Goal: Information Seeking & Learning: Learn about a topic

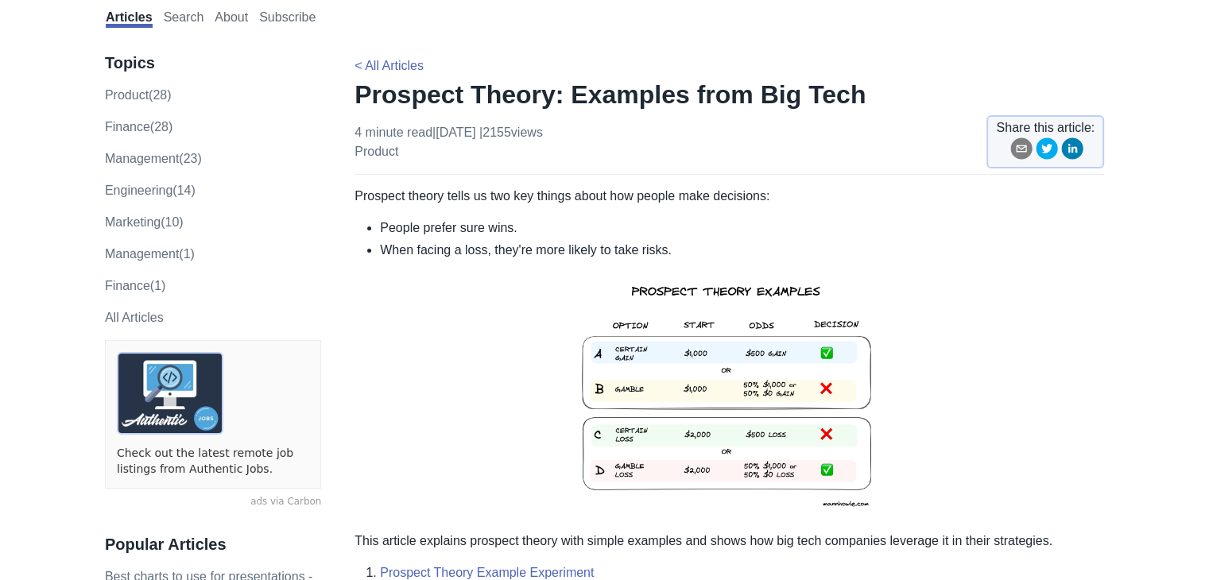
scroll to position [63, 0]
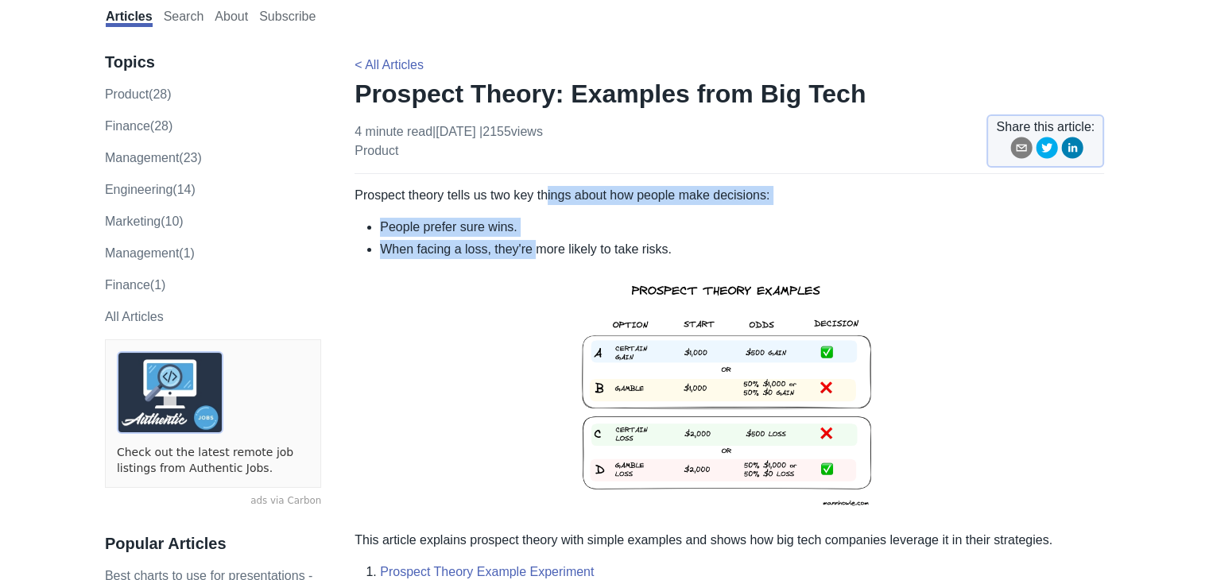
drag, startPoint x: 547, startPoint y: 184, endPoint x: 536, endPoint y: 244, distance: 60.5
click at [536, 244] on li "When facing a loss, they're more likely to take risks." at bounding box center [742, 249] width 724 height 19
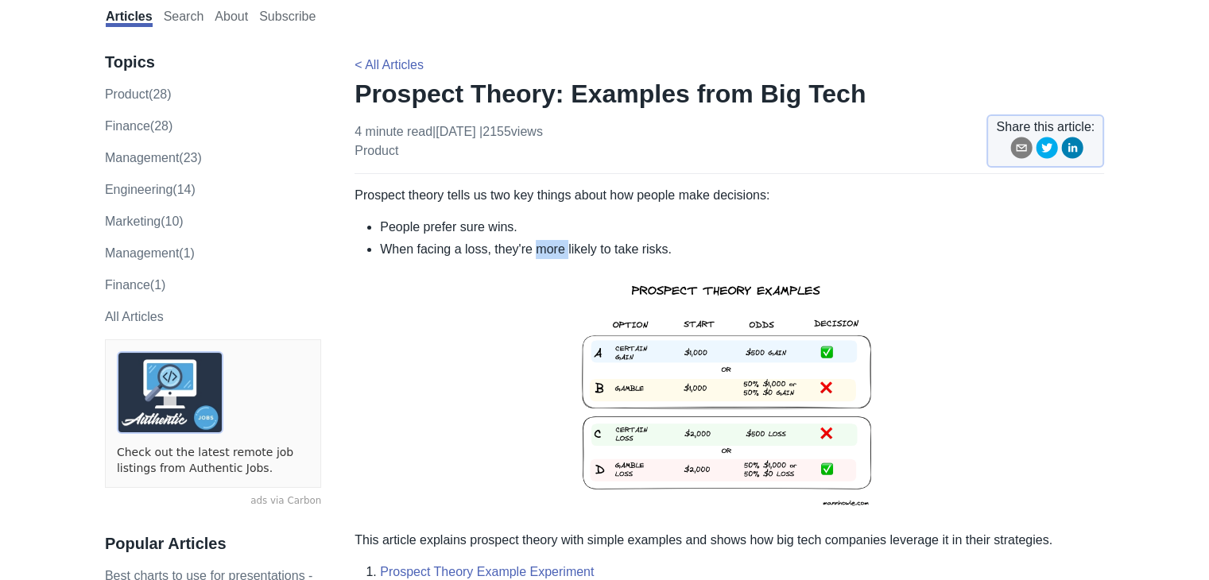
click at [536, 244] on li "When facing a loss, they're more likely to take risks." at bounding box center [742, 249] width 724 height 19
click at [543, 225] on li "People prefer sure wins." at bounding box center [742, 227] width 724 height 19
drag, startPoint x: 543, startPoint y: 225, endPoint x: 548, endPoint y: 255, distance: 30.7
click at [548, 255] on ul "People prefer sure wins. When facing a loss, they're more likely to take risks." at bounding box center [728, 238] width 749 height 41
click at [548, 255] on li "When facing a loss, they're more likely to take risks." at bounding box center [742, 249] width 724 height 19
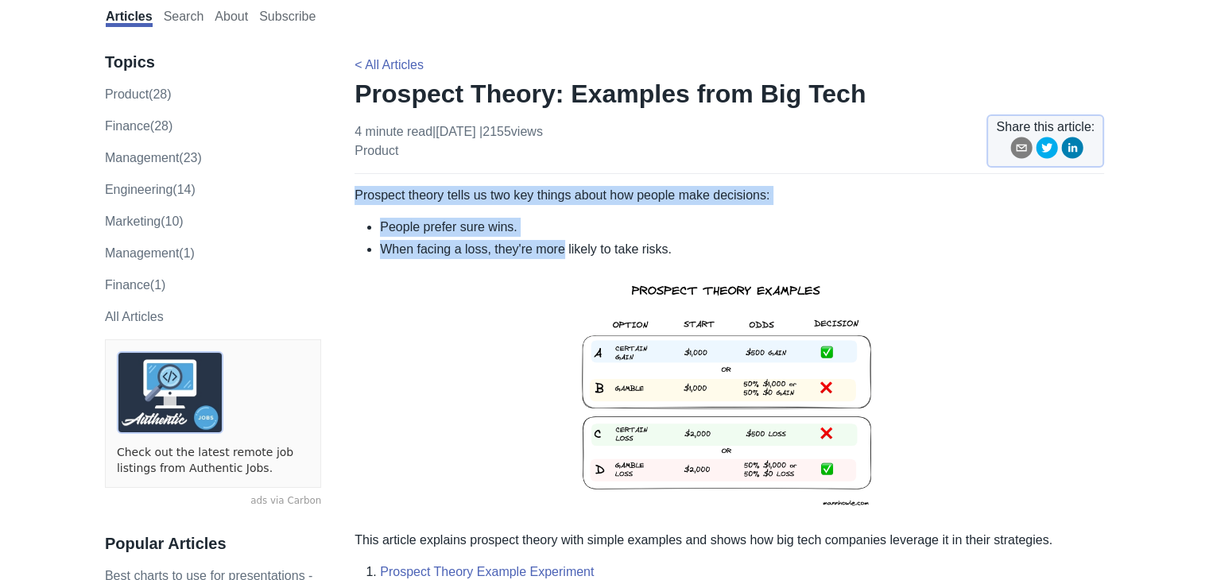
drag, startPoint x: 548, startPoint y: 255, endPoint x: 557, endPoint y: 175, distance: 80.7
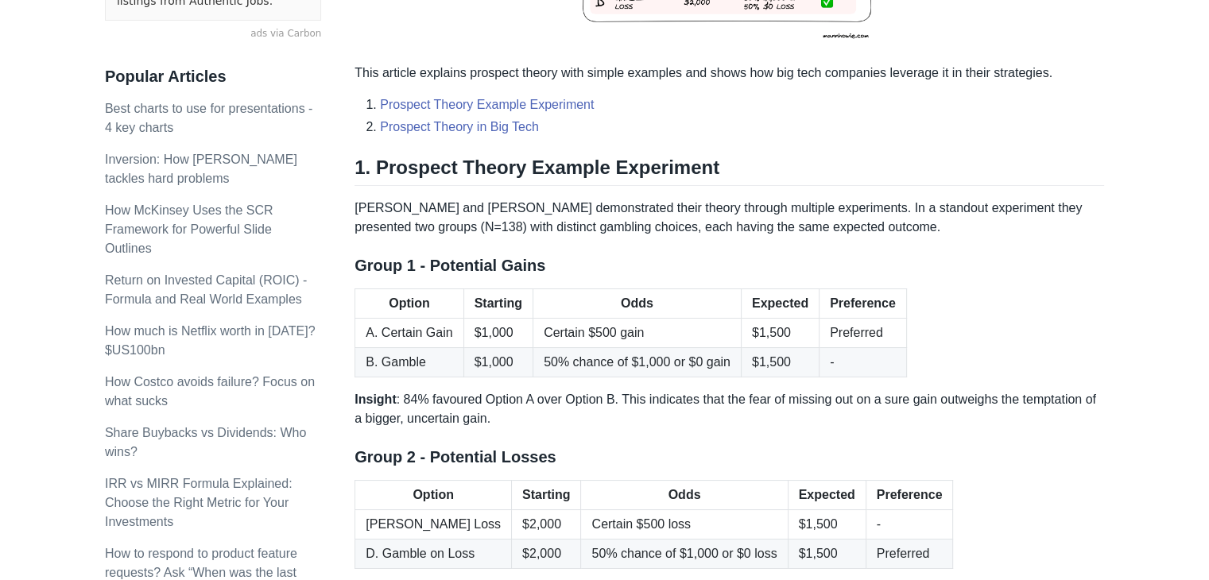
scroll to position [531, 0]
click at [462, 424] on p "Insight : 84% favoured Option A over Option B. This indicates that the fear of …" at bounding box center [728, 408] width 749 height 38
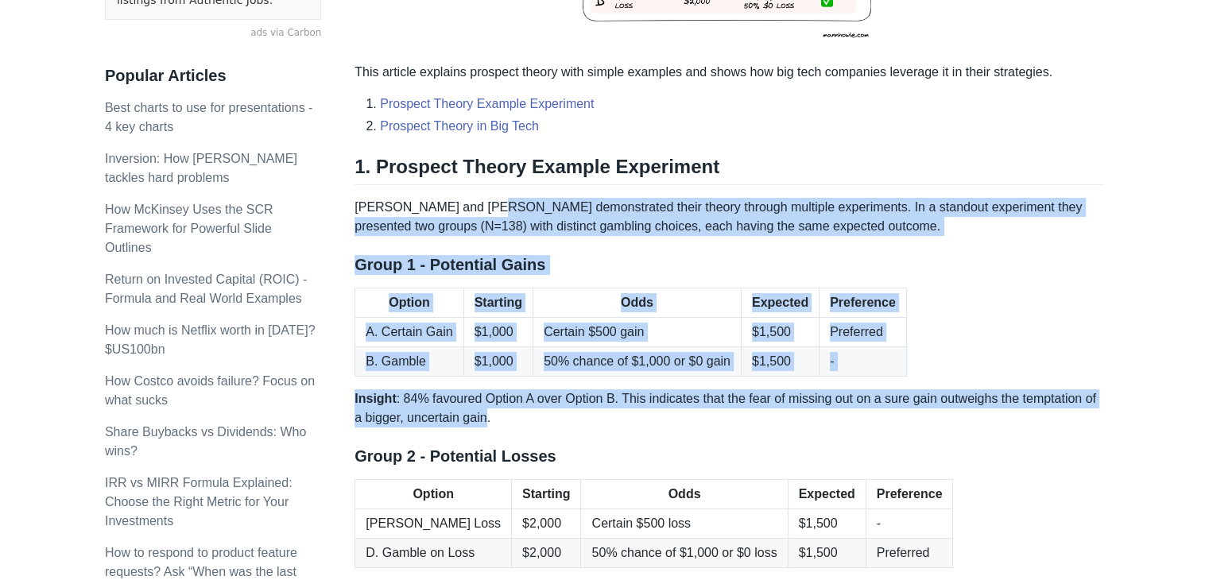
drag, startPoint x: 462, startPoint y: 424, endPoint x: 536, endPoint y: 183, distance: 252.1
click at [536, 183] on div "Prospect theory tells us two key things about how people make decisions: People…" at bounding box center [728, 501] width 749 height 1566
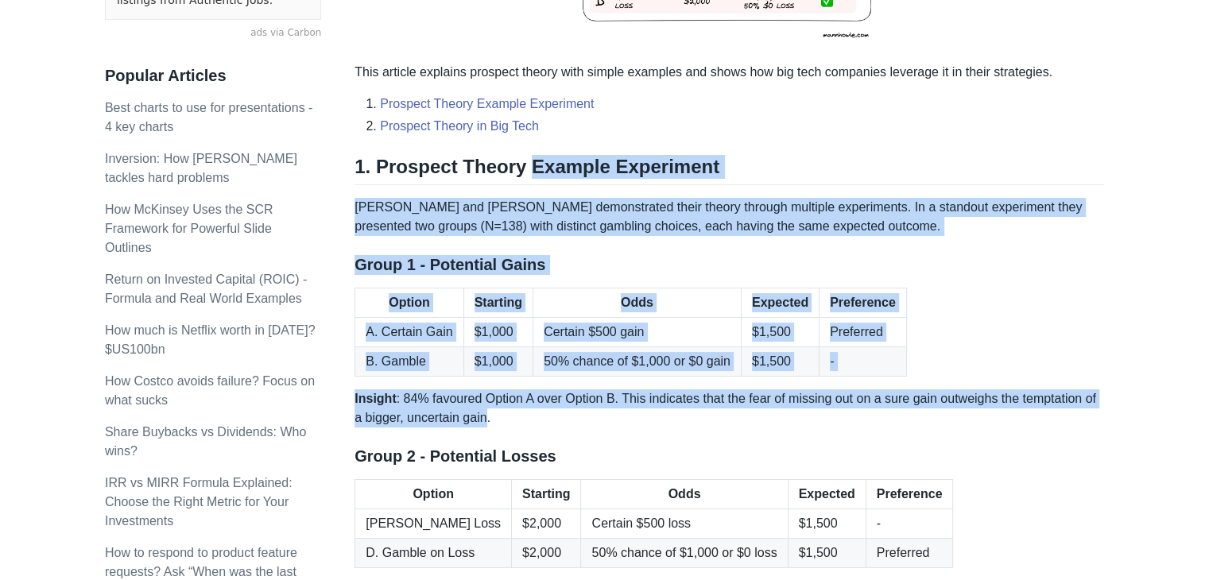
click at [536, 183] on div "Prospect theory tells us two key things about how people make decisions: People…" at bounding box center [728, 501] width 749 height 1566
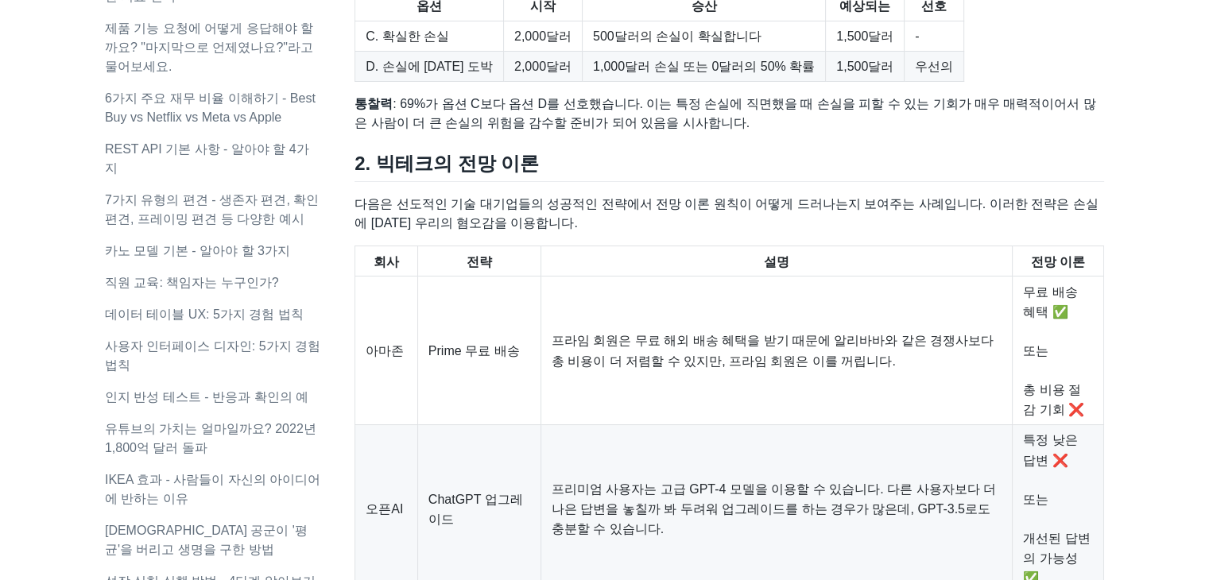
scroll to position [1017, 0]
click at [782, 258] on th "설명" at bounding box center [775, 261] width 471 height 30
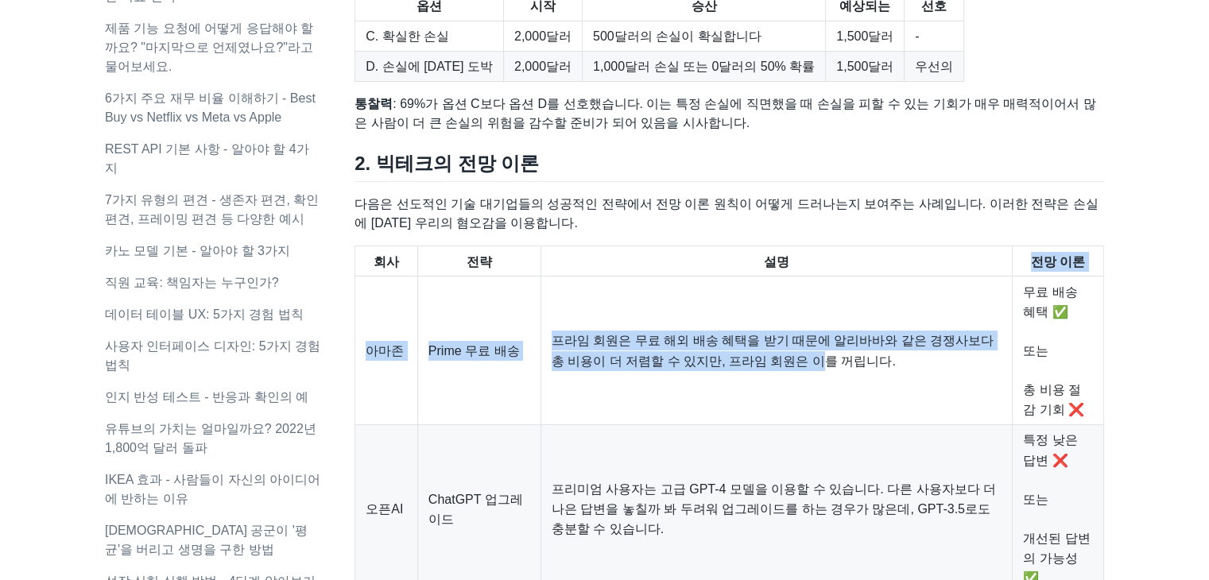
drag, startPoint x: 782, startPoint y: 258, endPoint x: 757, endPoint y: 447, distance: 190.9
click at [757, 447] on table "회사 전략 설명 전망 이론 아마존 Prime 무료 배송 프라임 회원은 무료 해외 배송 혜택을 받기 때문에 알리바바와 같은 경쟁사보다 총 비용이…" at bounding box center [728, 494] width 749 height 496
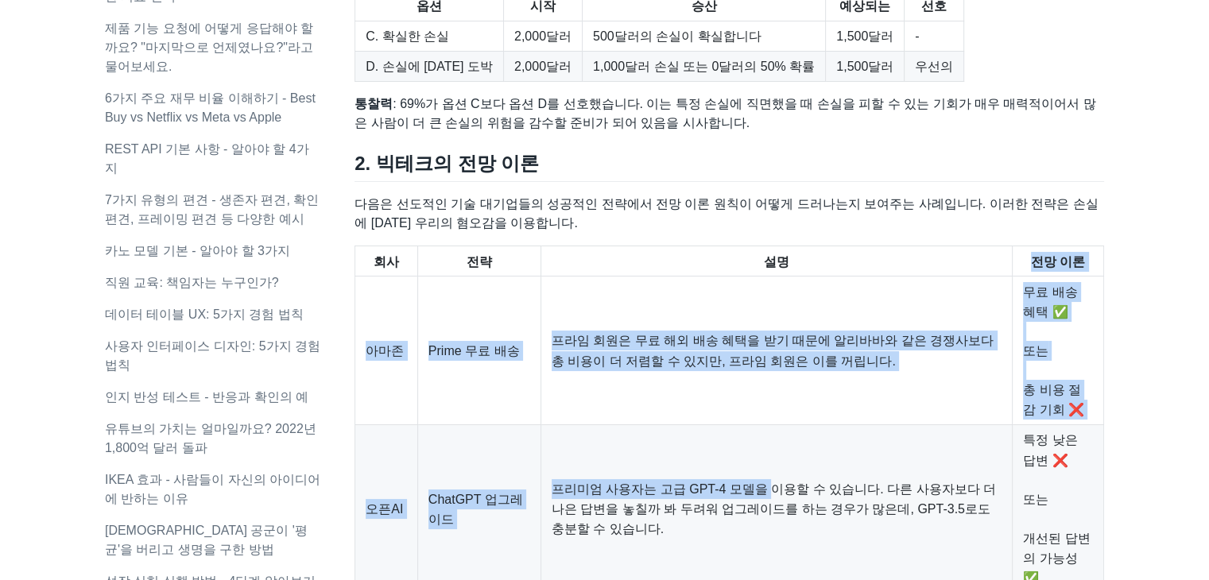
click at [757, 447] on td "프리미엄 사용자는 고급 GPT-4 모델을 이용할 수 있습니다. 다른 사용자보다 더 나은 답변을 놓칠까 봐 두려워 업그레이드를 하는 경우가 많은…" at bounding box center [775, 509] width 471 height 168
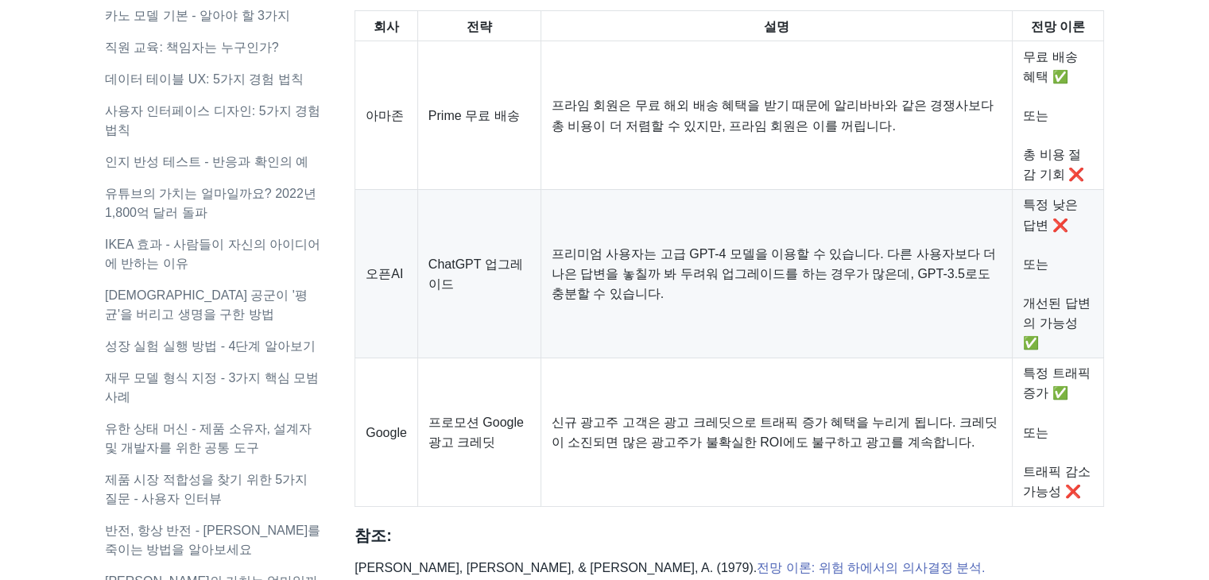
scroll to position [1255, 0]
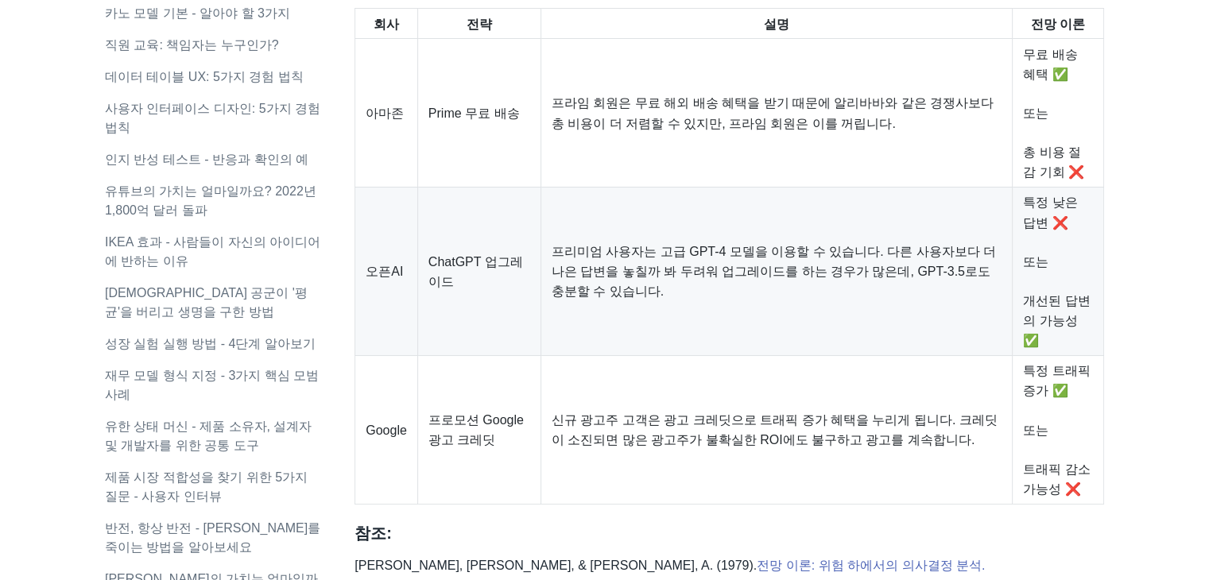
click at [757, 447] on font "신규 광고주 고객은 광고 크레딧으로 트래픽 증가 혜택을 누리게 됩니다. 크레딧이 소진되면 많은 광고주가 불확실한 ROI에도 불구하고 광고를 계…" at bounding box center [775, 429] width 446 height 33
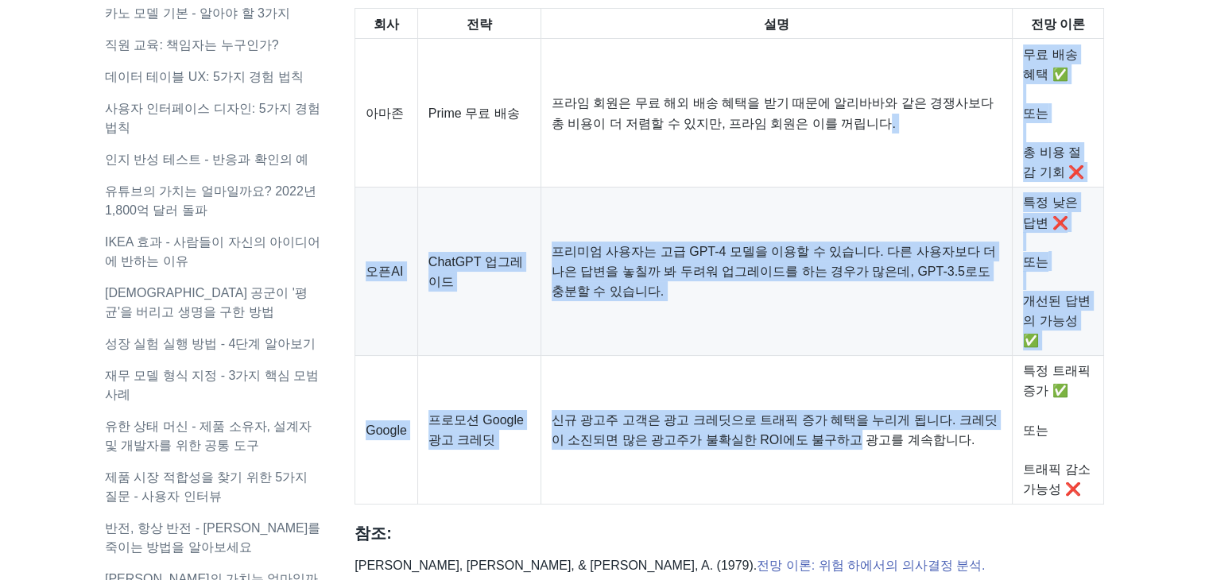
drag, startPoint x: 757, startPoint y: 447, endPoint x: 825, endPoint y: 191, distance: 265.7
click at [825, 191] on tbody "아마존 Prime 무료 배송 프라임 회원은 무료 해외 배송 혜택을 받기 때문에 알리바바와 같은 경쟁사보다 총 비용이 더 저렴할 수 있지만, 프…" at bounding box center [729, 271] width 749 height 465
click at [825, 188] on td "프라임 회원은 무료 해외 배송 혜택을 받기 때문에 알리바바와 같은 경쟁사보다 총 비용이 더 저렴할 수 있지만, 프라임 회원은 이를 꺼립니다." at bounding box center [775, 113] width 471 height 149
drag, startPoint x: 825, startPoint y: 191, endPoint x: 809, endPoint y: 474, distance: 283.4
click at [809, 474] on tbody "아마존 Prime 무료 배송 프라임 회원은 무료 해외 배송 혜택을 받기 때문에 알리바바와 같은 경쟁사보다 총 비용이 더 저렴할 수 있지만, 프…" at bounding box center [729, 271] width 749 height 465
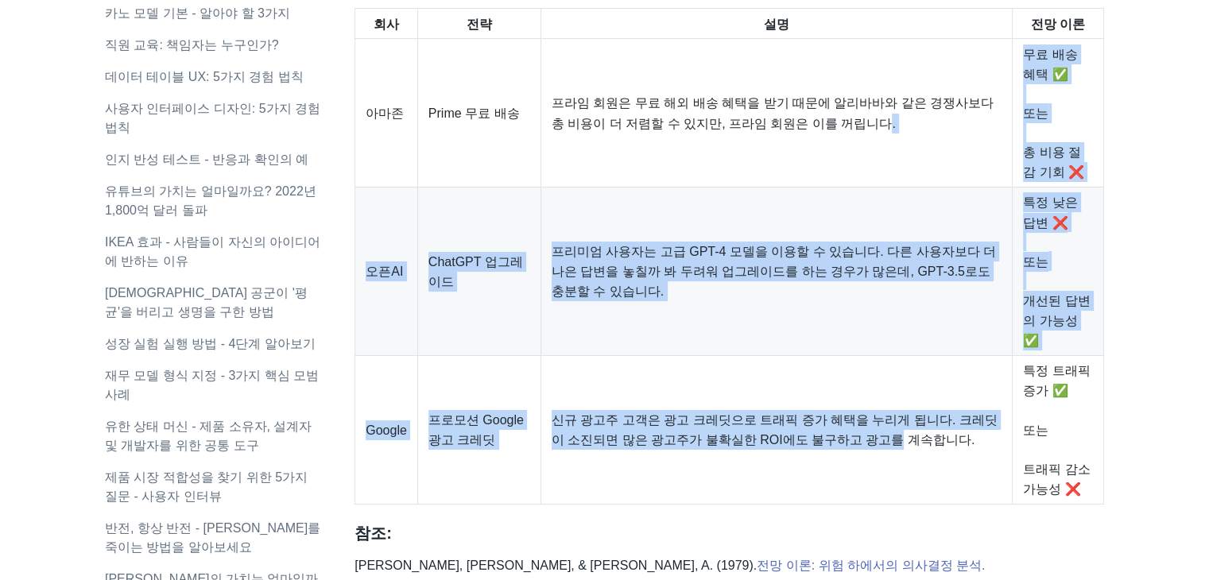
click at [809, 474] on td "신규 광고주 고객은 광고 크레딧으로 트래픽 증가 혜택을 누리게 됩니다. 크레딧이 소진되면 많은 광고주가 불확실한 ROI에도 불구하고 광고를 계…" at bounding box center [775, 429] width 471 height 149
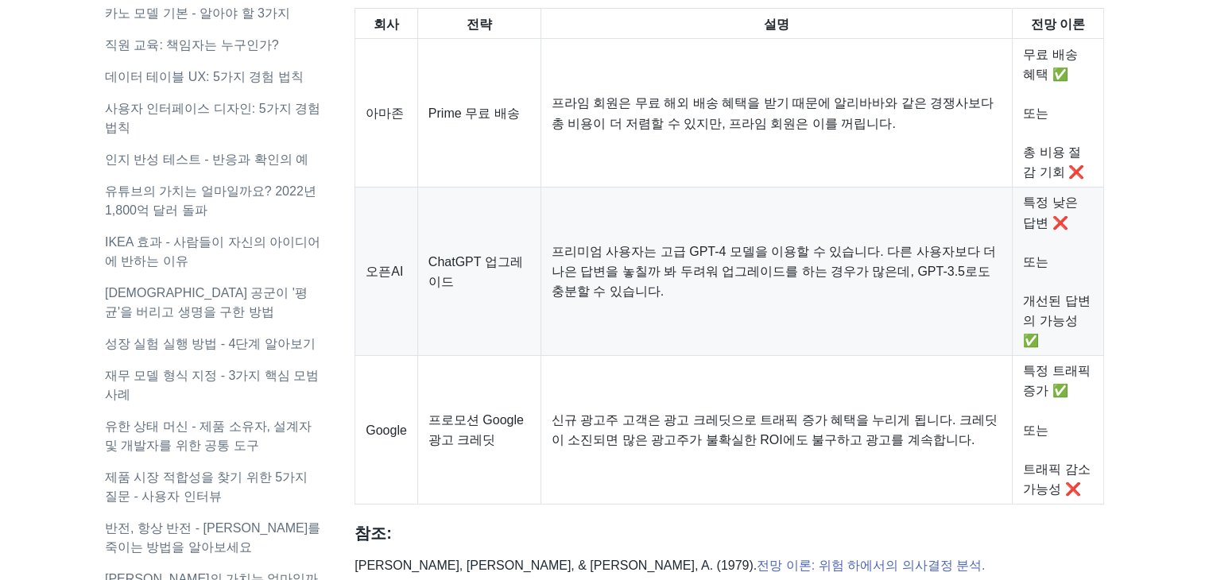
click at [619, 282] on font "프리미엄 사용자는 고급 GPT-4 모델을 이용할 수 있습니다. 다른 사용자보다 더 나은 답변을 놓칠까 봐 두려워 업그레이드를 하는 경우가 많은…" at bounding box center [774, 271] width 444 height 53
click at [616, 299] on td "프리미엄 사용자는 고급 GPT-4 모델을 이용할 수 있습니다. 다른 사용자보다 더 나은 답변을 놓칠까 봐 두려워 업그레이드를 하는 경우가 많은…" at bounding box center [775, 272] width 471 height 168
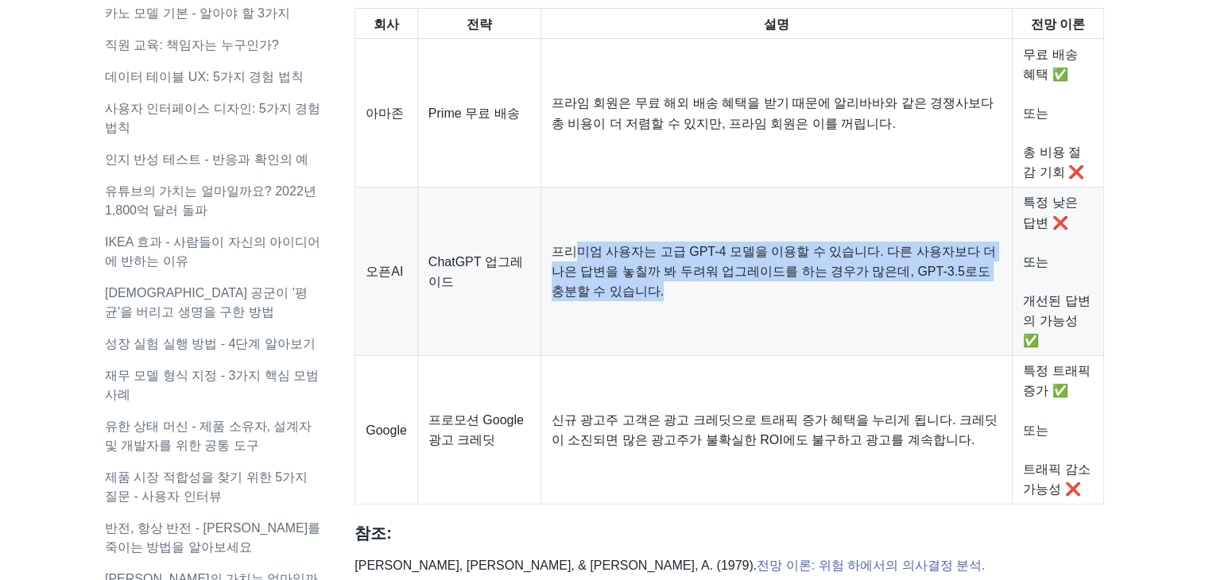
drag, startPoint x: 616, startPoint y: 299, endPoint x: 572, endPoint y: 265, distance: 55.0
click at [572, 265] on td "프리미엄 사용자는 고급 GPT-4 모델을 이용할 수 있습니다. 다른 사용자보다 더 나은 답변을 놓칠까 봐 두려워 업그레이드를 하는 경우가 많은…" at bounding box center [775, 272] width 471 height 168
click at [572, 265] on font "프리미엄 사용자는 고급 GPT-4 모델을 이용할 수 있습니다. 다른 사용자보다 더 나은 답변을 놓칠까 봐 두려워 업그레이드를 하는 경우가 많은…" at bounding box center [774, 271] width 444 height 53
drag, startPoint x: 572, startPoint y: 265, endPoint x: 592, endPoint y: 328, distance: 65.9
click at [592, 328] on td "프리미엄 사용자는 고급 GPT-4 모델을 이용할 수 있습니다. 다른 사용자보다 더 나은 답변을 놓칠까 봐 두려워 업그레이드를 하는 경우가 많은…" at bounding box center [775, 272] width 471 height 168
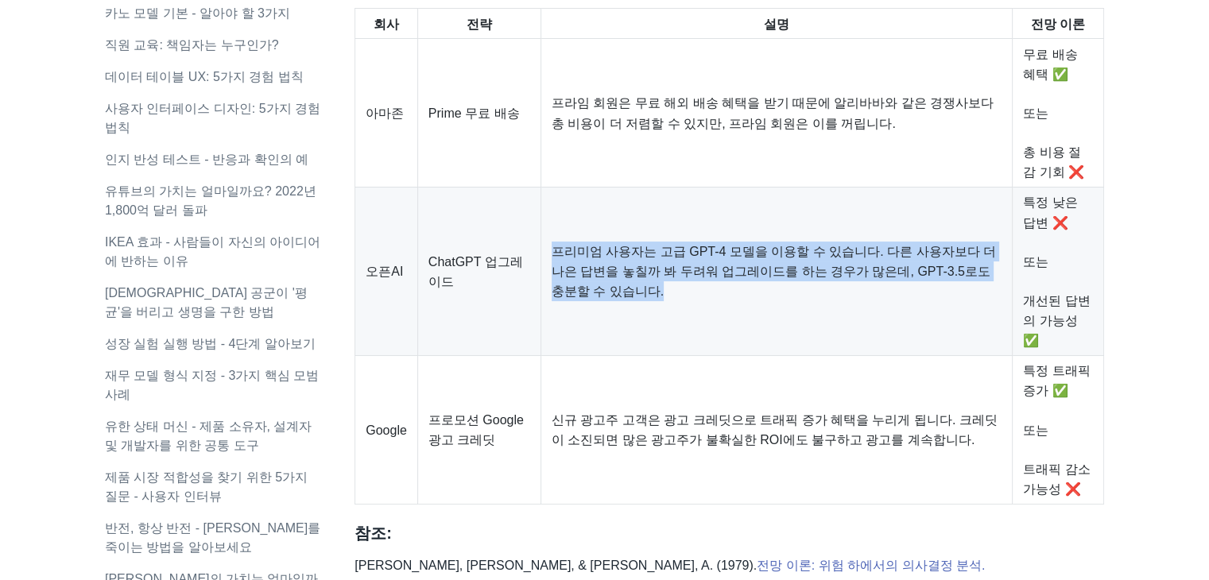
click at [592, 328] on td "프리미엄 사용자는 고급 GPT-4 모델을 이용할 수 있습니다. 다른 사용자보다 더 나은 답변을 놓칠까 봐 두려워 업그레이드를 하는 경우가 많은…" at bounding box center [775, 272] width 471 height 168
drag, startPoint x: 592, startPoint y: 328, endPoint x: 553, endPoint y: 268, distance: 71.9
click at [553, 268] on td "프리미엄 사용자는 고급 GPT-4 모델을 이용할 수 있습니다. 다른 사용자보다 더 나은 답변을 놓칠까 봐 두려워 업그레이드를 하는 경우가 많은…" at bounding box center [775, 272] width 471 height 168
click at [553, 268] on font "프리미엄 사용자는 고급 GPT-4 모델을 이용할 수 있습니다. 다른 사용자보다 더 나은 답변을 놓칠까 봐 두려워 업그레이드를 하는 경우가 많은…" at bounding box center [774, 271] width 444 height 53
drag, startPoint x: 553, startPoint y: 268, endPoint x: 606, endPoint y: 312, distance: 68.8
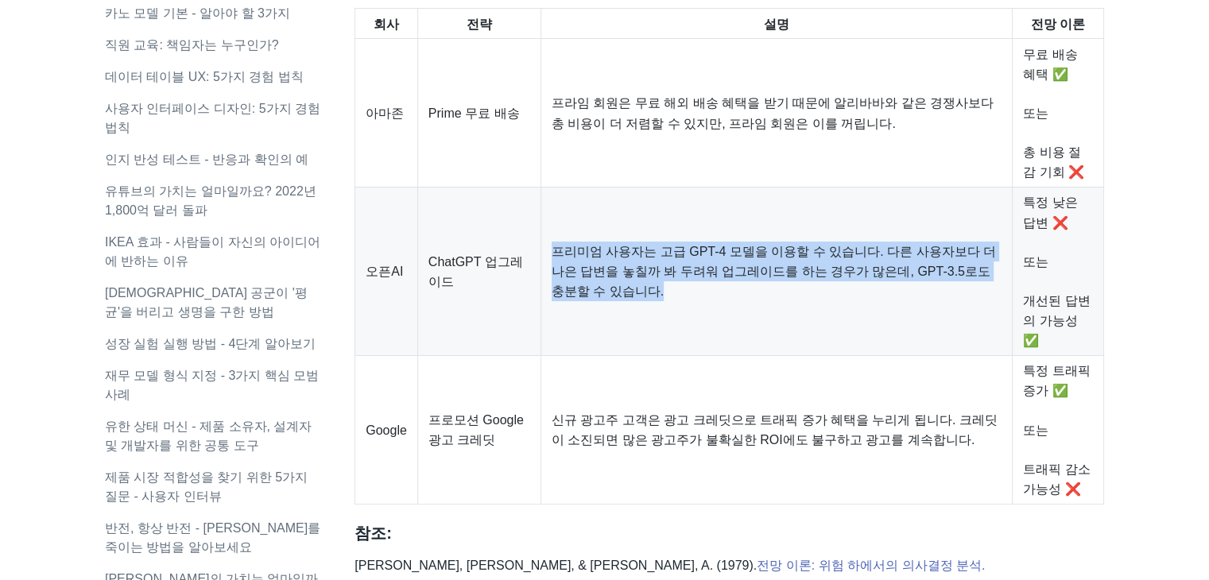
click at [606, 312] on td "프리미엄 사용자는 고급 GPT-4 모델을 이용할 수 있습니다. 다른 사용자보다 더 나은 답변을 놓칠까 봐 두려워 업그레이드를 하는 경우가 많은…" at bounding box center [775, 272] width 471 height 168
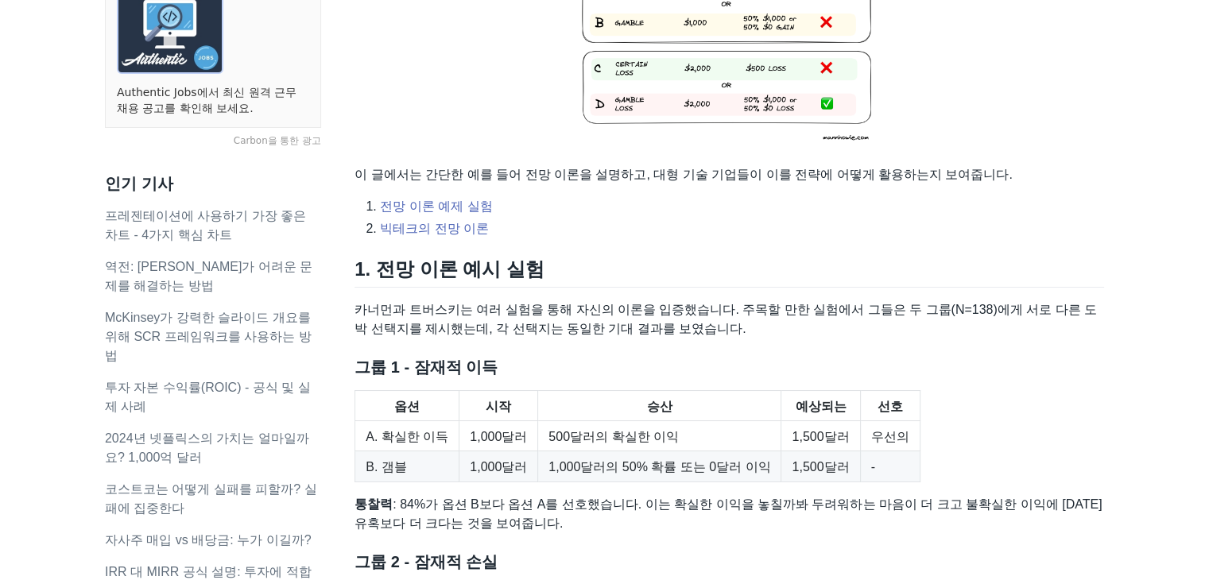
scroll to position [423, 0]
click at [421, 204] on font "전망 이론 예제 실험" at bounding box center [436, 206] width 112 height 14
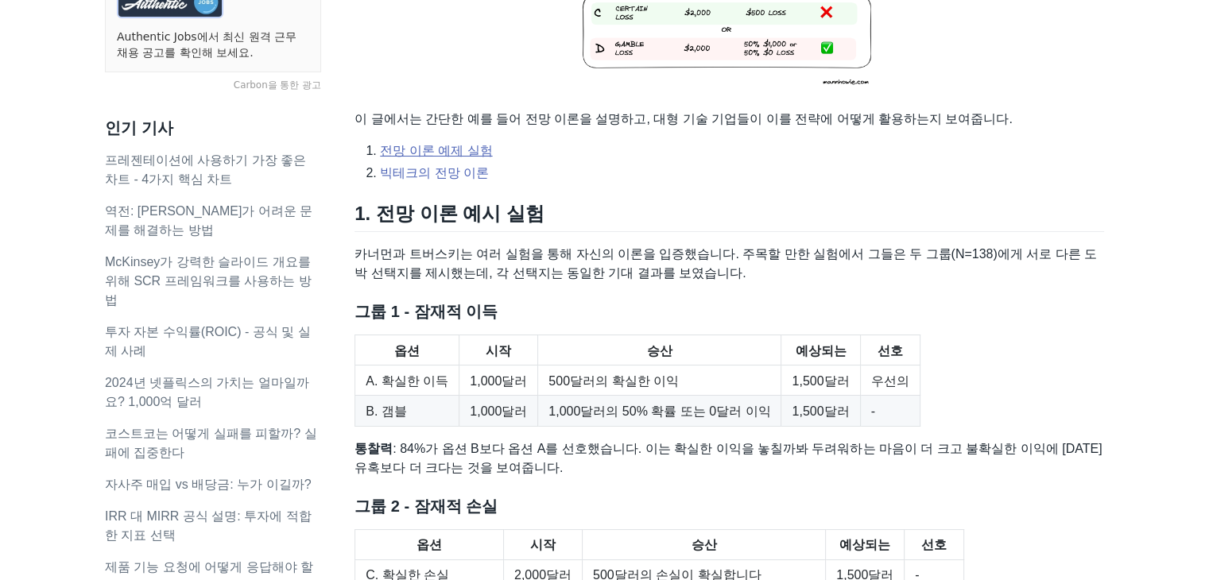
scroll to position [480, 0]
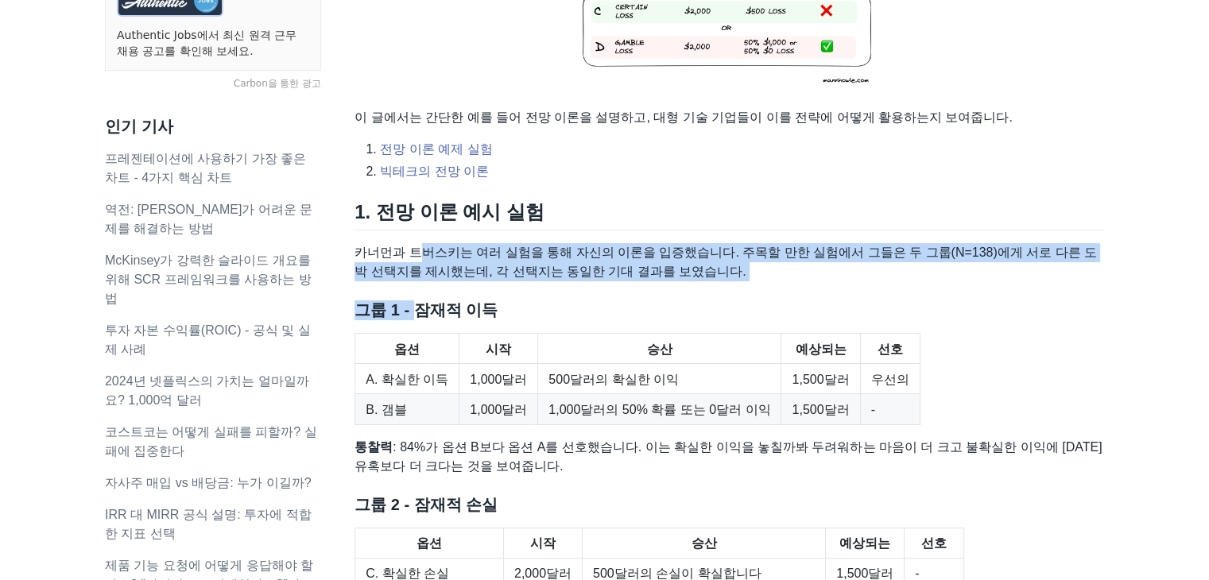
drag, startPoint x: 417, startPoint y: 229, endPoint x: 413, endPoint y: 300, distance: 71.6
click at [413, 300] on div "전망 이론은 사람들이 결정을 내리는 방식에 대해 두 가지 중요한 사실을 알려줍니다. 사람들은 확실한 승리를 선호합니다. 손실에 직면하면 위험을…" at bounding box center [728, 556] width 749 height 1587
click at [413, 301] on font "그룹 1 - 잠재적 이득" at bounding box center [425, 309] width 143 height 17
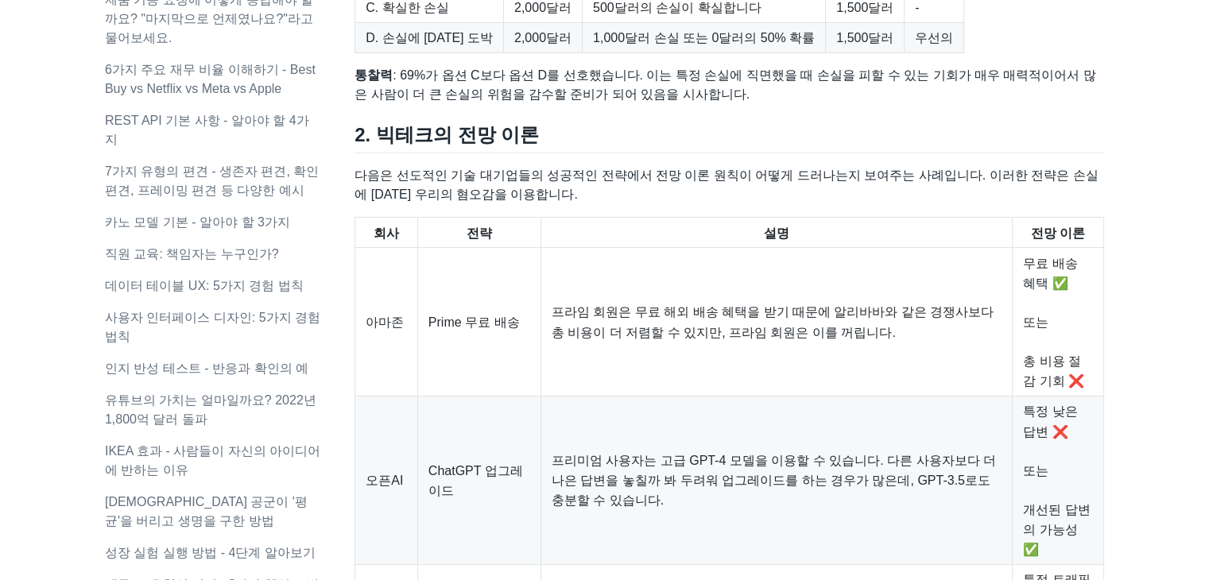
scroll to position [1048, 0]
drag, startPoint x: 413, startPoint y: 300, endPoint x: 423, endPoint y: 412, distance: 112.5
click at [423, 412] on tbody "아마존 Prime 무료 배송 프라임 회원은 무료 해외 배송 혜택을 받기 때문에 알리바바와 같은 경쟁사보다 총 비용이 더 저렴할 수 있지만, 프…" at bounding box center [729, 478] width 749 height 465
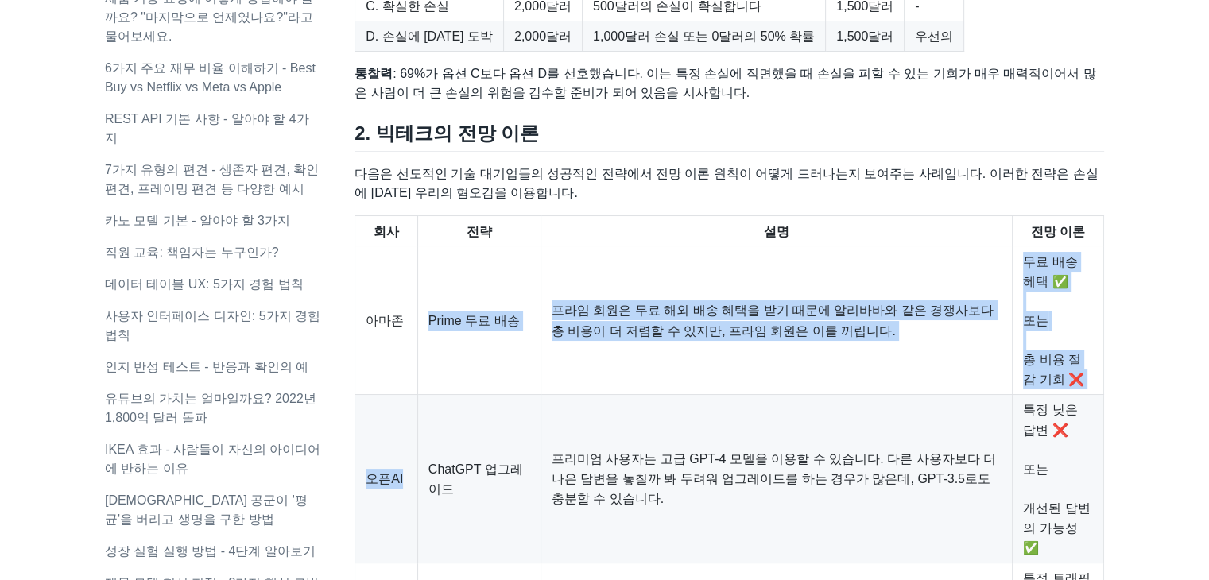
click at [423, 412] on td "ChatGPT 업그레이드" at bounding box center [478, 479] width 123 height 168
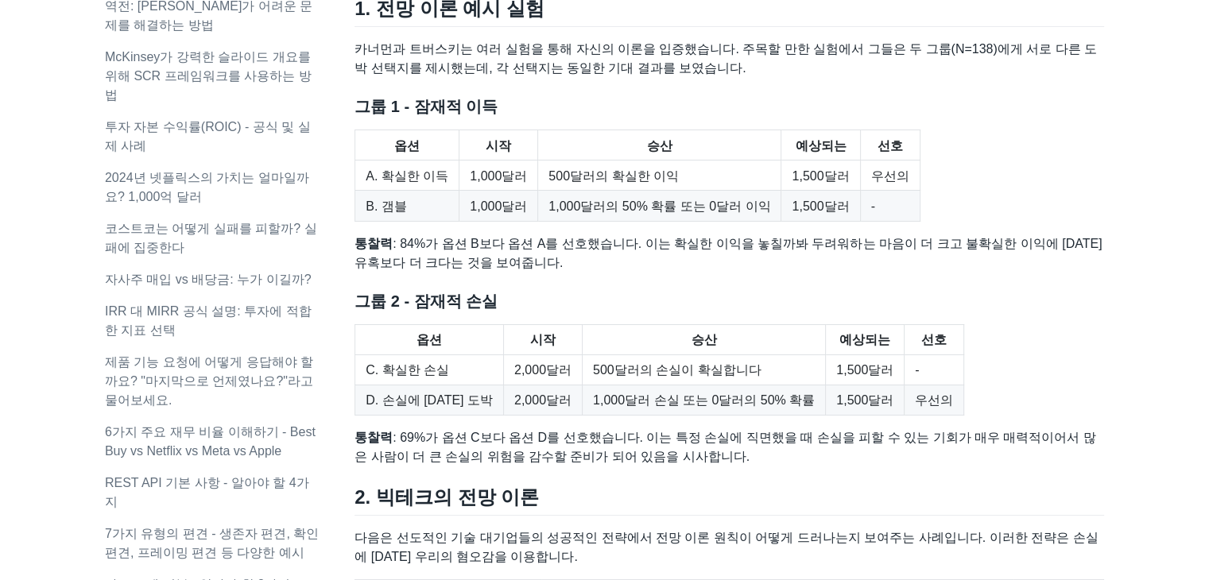
scroll to position [691, 0]
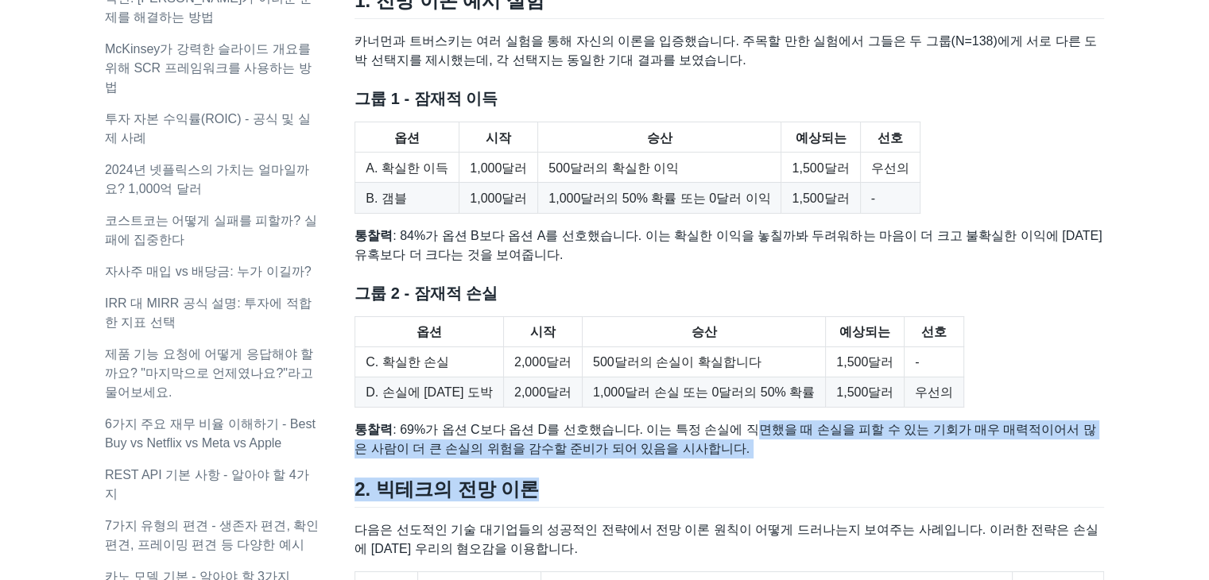
drag, startPoint x: 725, startPoint y: 441, endPoint x: 726, endPoint y: 471, distance: 29.4
click at [726, 471] on div "전망 이론은 사람들이 결정을 내리는 방식에 대해 두 가지 중요한 사실을 알려줍니다. 사람들은 확실한 승리를 선호합니다. 손실에 직면하면 위험을…" at bounding box center [728, 345] width 749 height 1587
drag, startPoint x: 726, startPoint y: 471, endPoint x: 743, endPoint y: 436, distance: 38.4
click at [743, 436] on div "전망 이론은 사람들이 결정을 내리는 방식에 대해 두 가지 중요한 사실을 알려줍니다. 사람들은 확실한 승리를 선호합니다. 손실에 직면하면 위험을…" at bounding box center [728, 345] width 749 height 1587
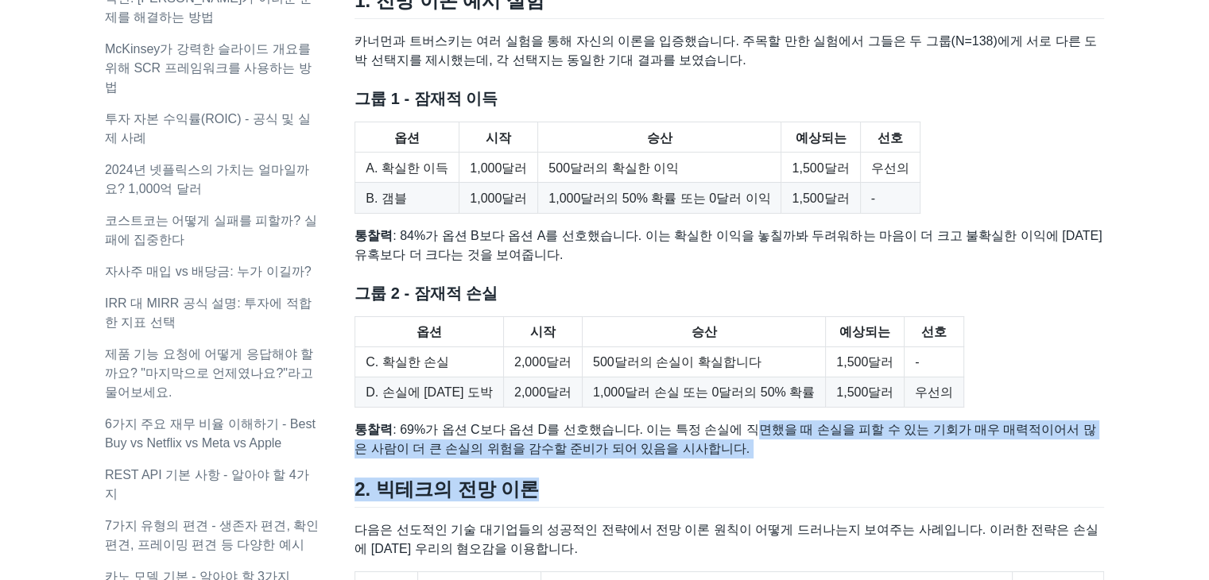
click at [743, 436] on font ": 69%가 옵션 C보다 옵션 D를 선호했습니다. 이는 특정 손실에 직면했을 때 손실을 피할 수 있는 기회가 매우 매력적이어서 많은 사람이 더…" at bounding box center [724, 439] width 741 height 33
